Goal: Transaction & Acquisition: Purchase product/service

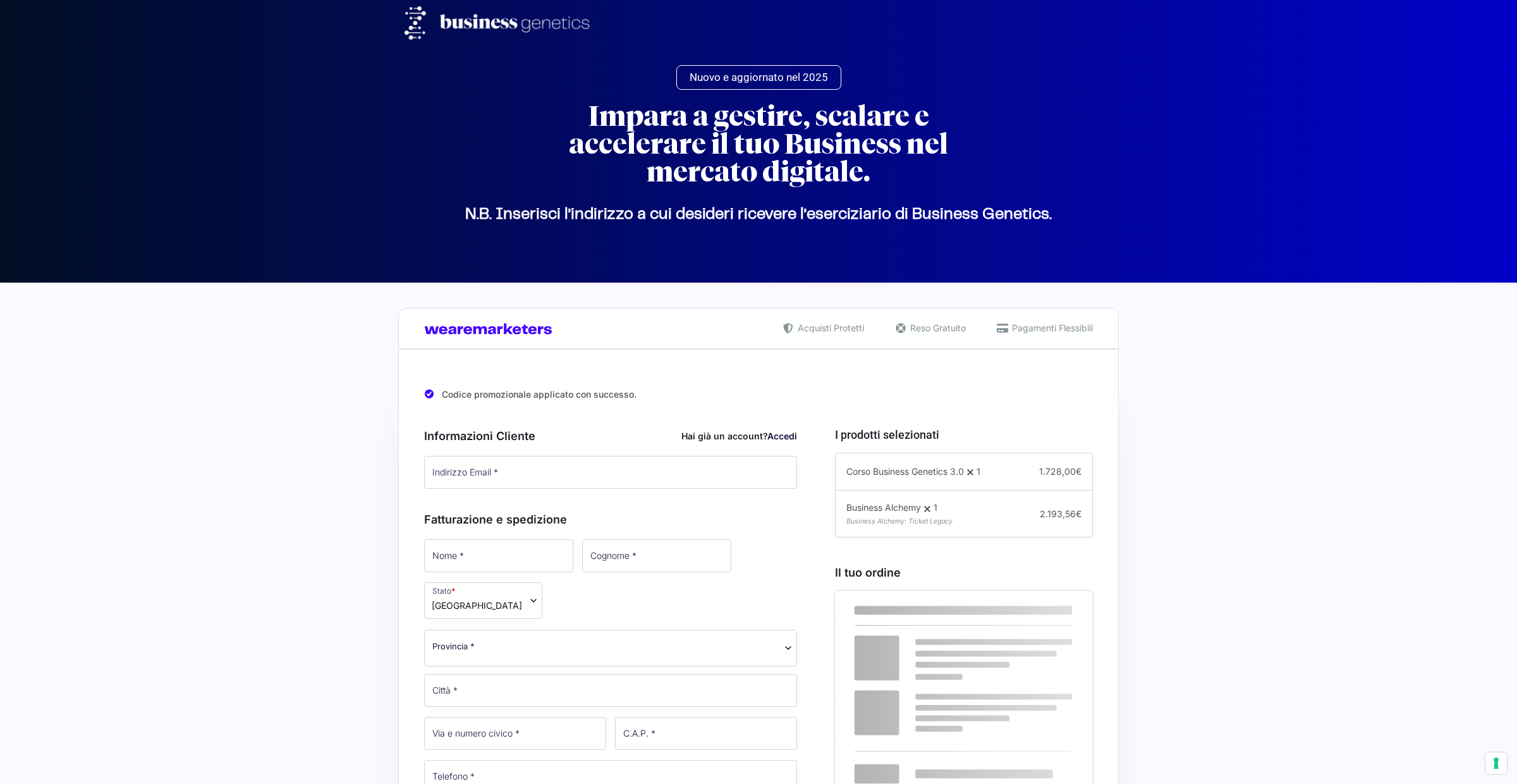
select select
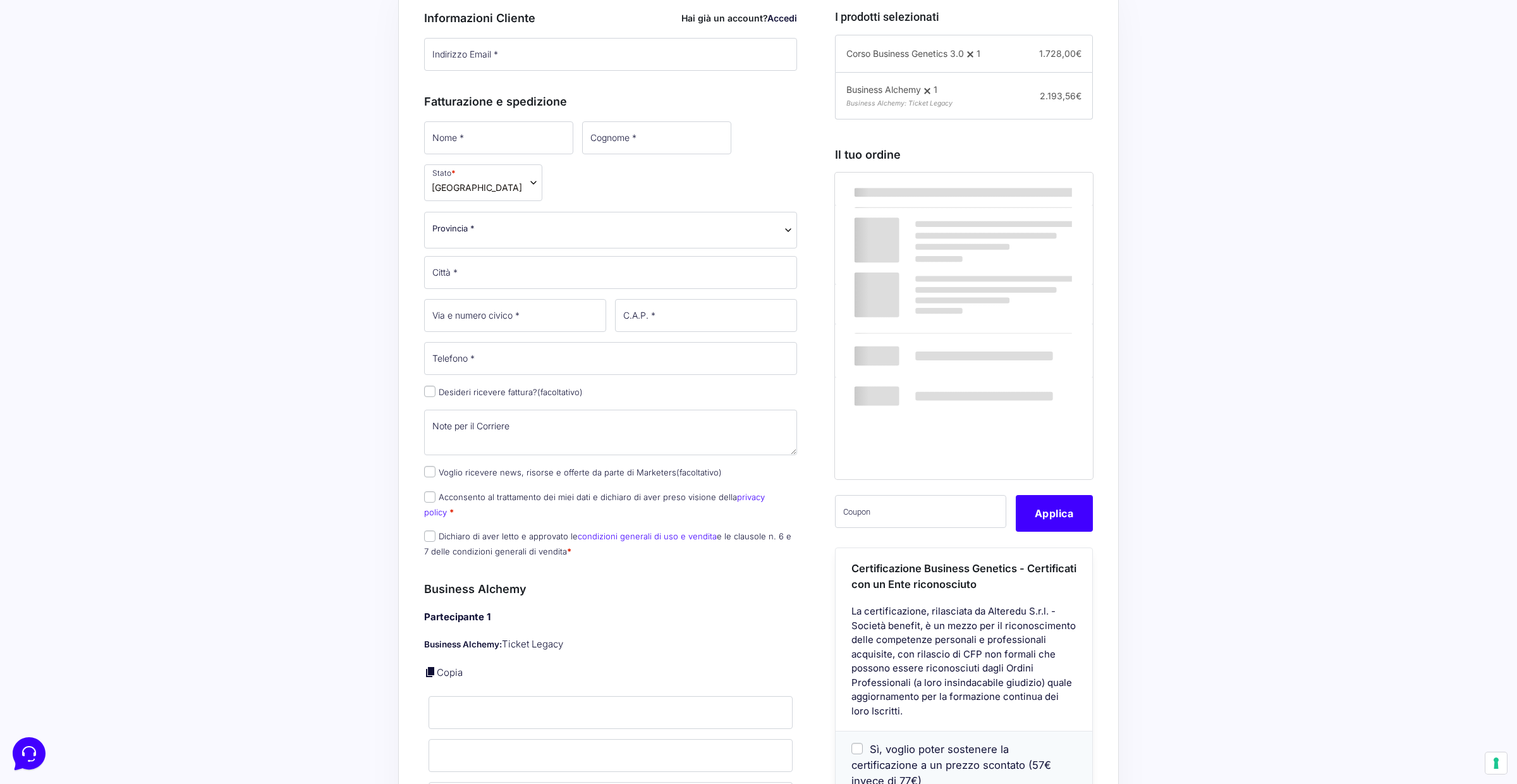
scroll to position [512, 0]
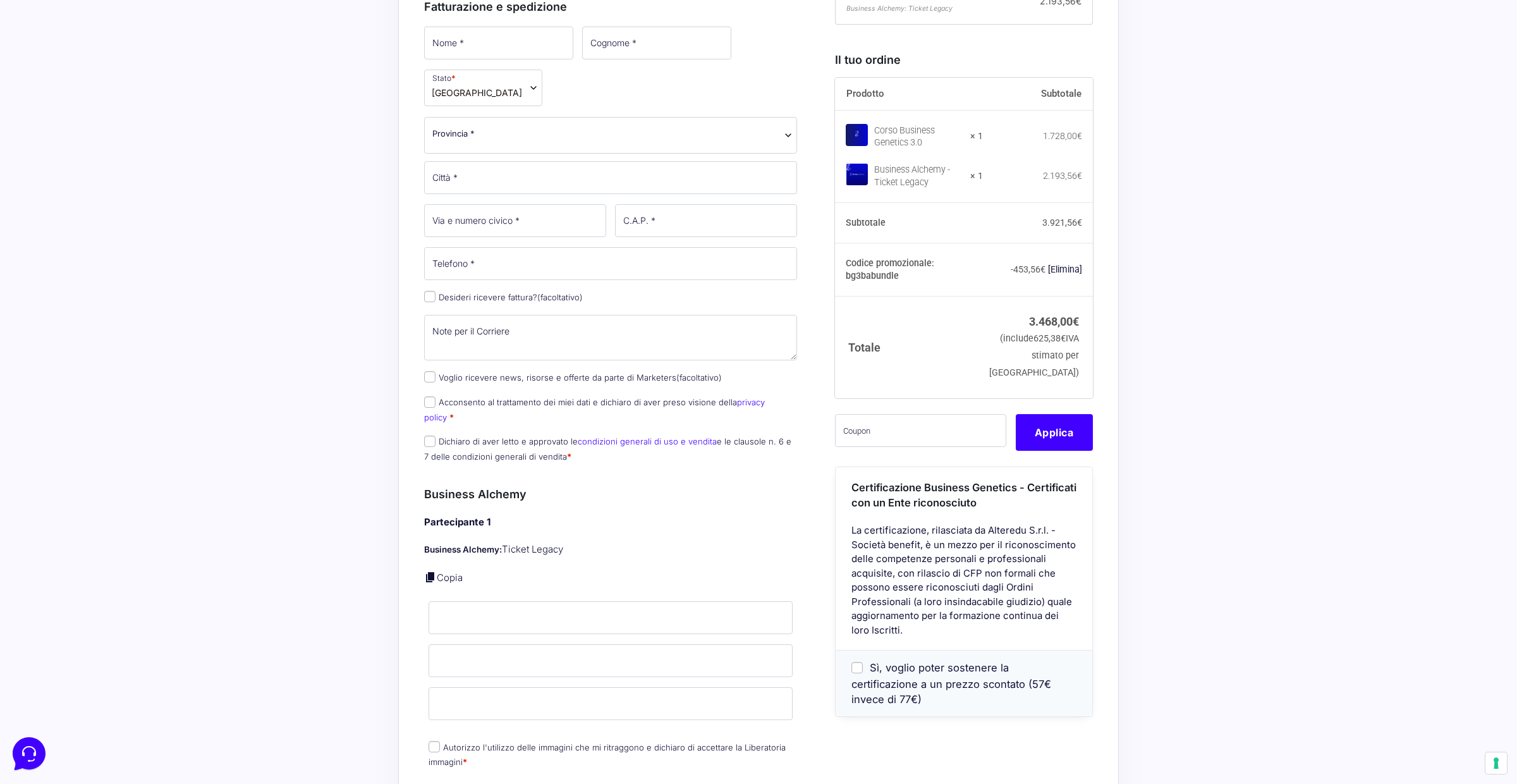
click at [1060, 275] on link "[Elimina]" at bounding box center [1065, 270] width 34 height 10
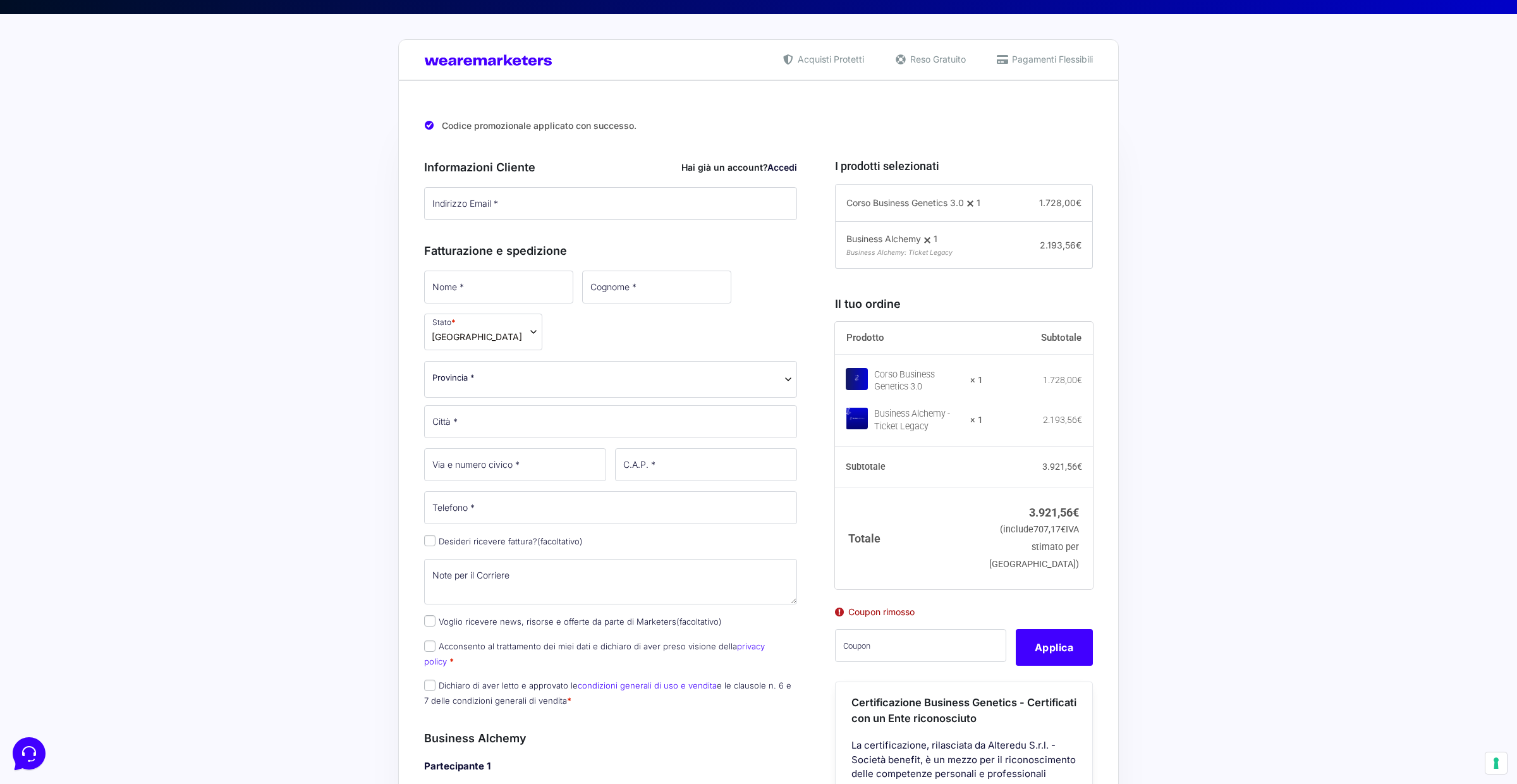
scroll to position [263, 0]
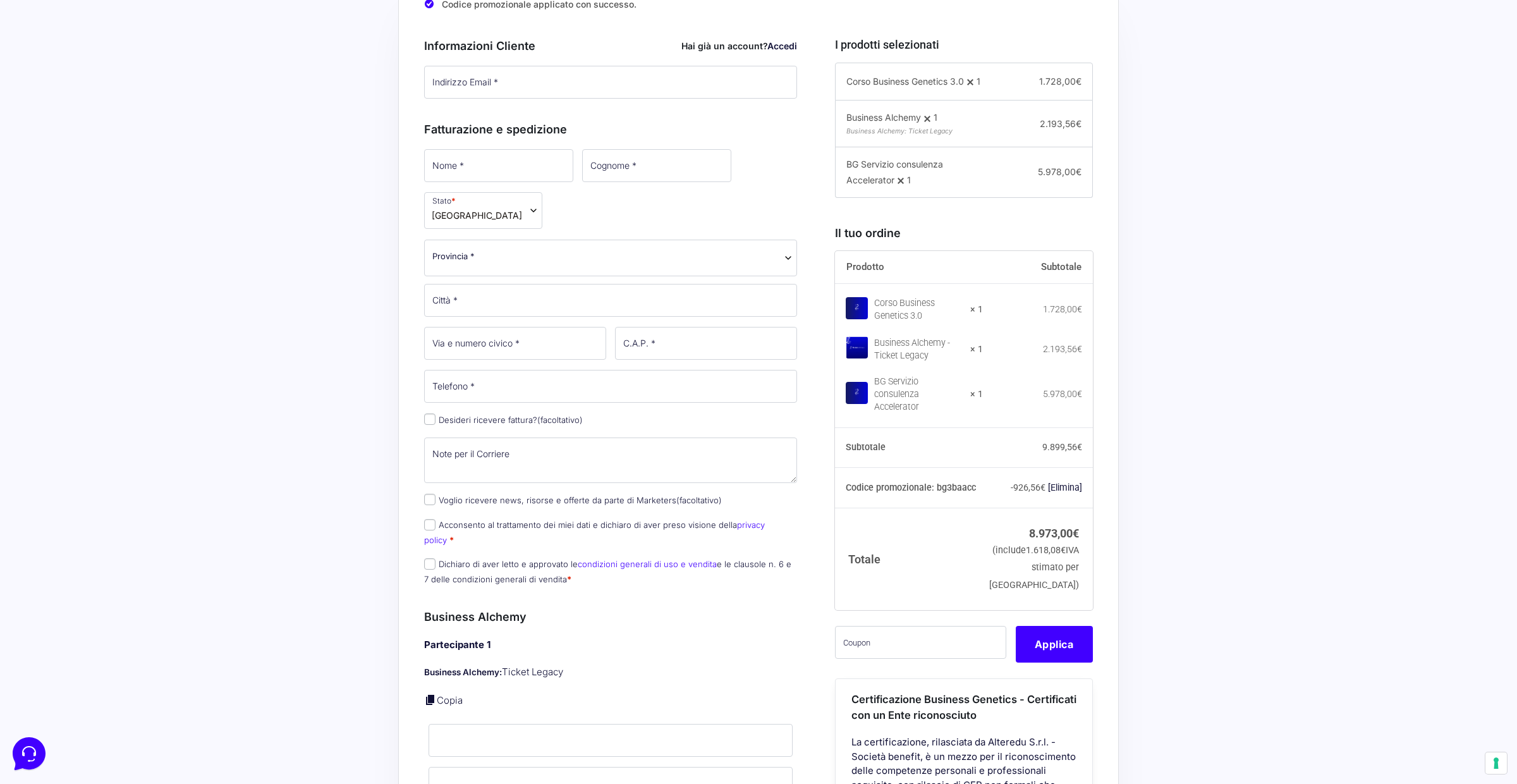
scroll to position [449, 0]
